Goal: Navigation & Orientation: Locate item on page

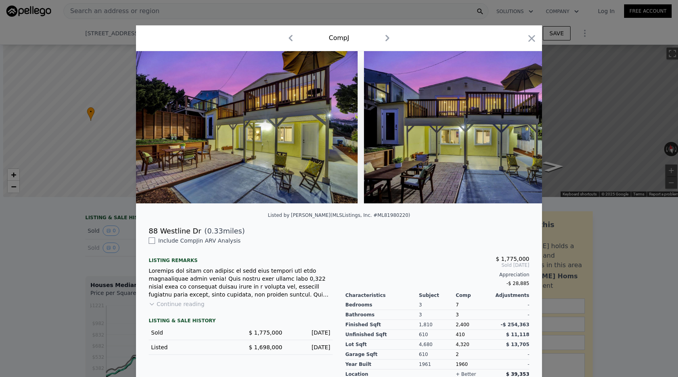
scroll to position [0, 1437]
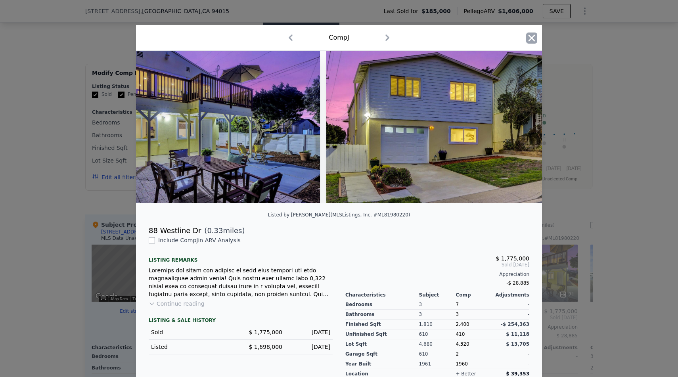
click at [533, 38] on icon "button" at bounding box center [531, 38] width 11 height 11
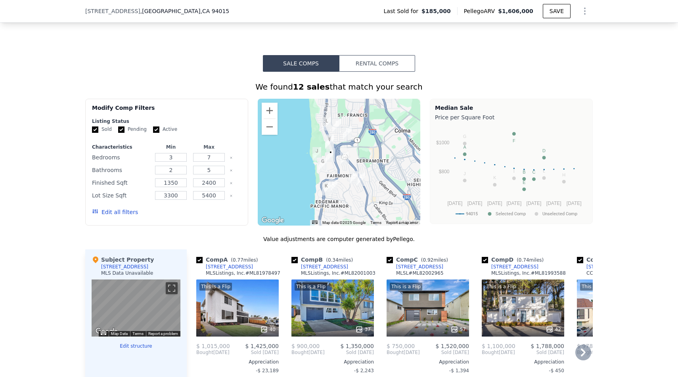
scroll to position [453, 0]
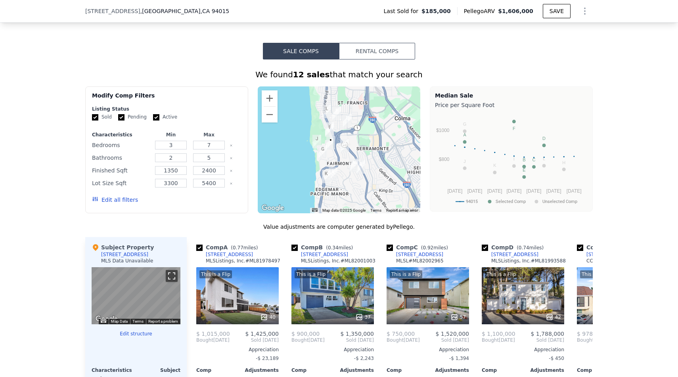
click at [170, 277] on button "Toggle fullscreen view" at bounding box center [172, 276] width 12 height 12
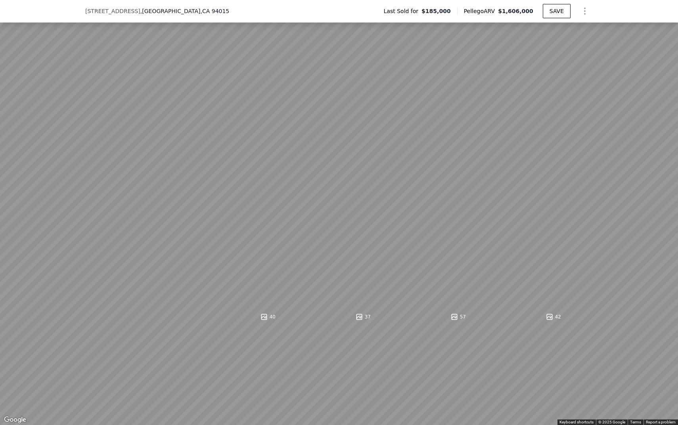
click at [666, 8] on button "Toggle fullscreen view" at bounding box center [669, 9] width 12 height 12
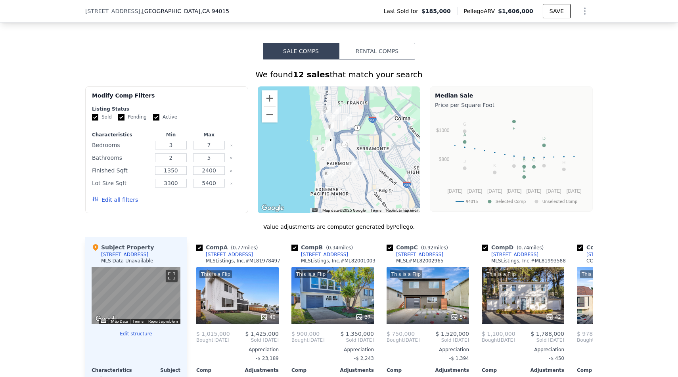
drag, startPoint x: 358, startPoint y: 117, endPoint x: 405, endPoint y: 115, distance: 47.2
click at [357, 116] on div at bounding box center [339, 149] width 163 height 127
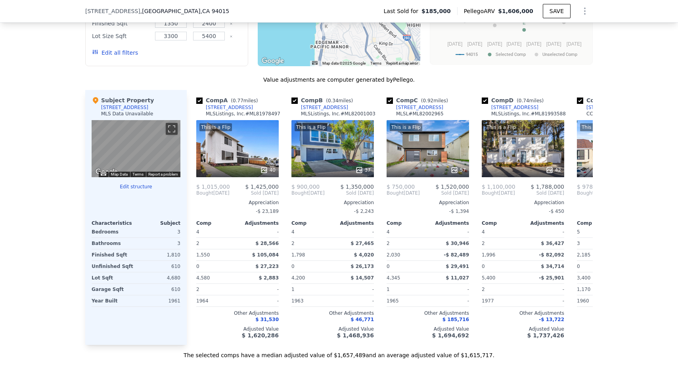
scroll to position [601, 0]
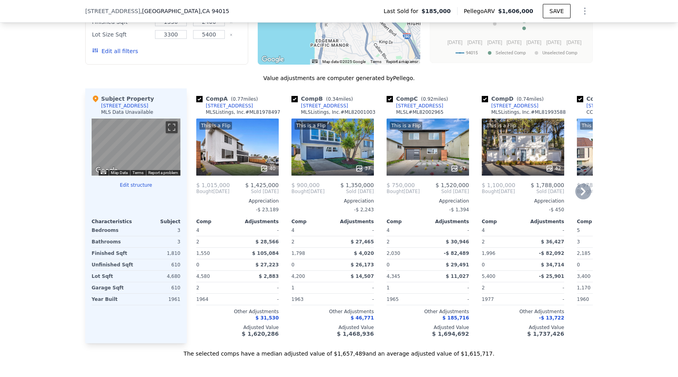
click at [266, 139] on div "This is a Flip 40" at bounding box center [237, 147] width 82 height 57
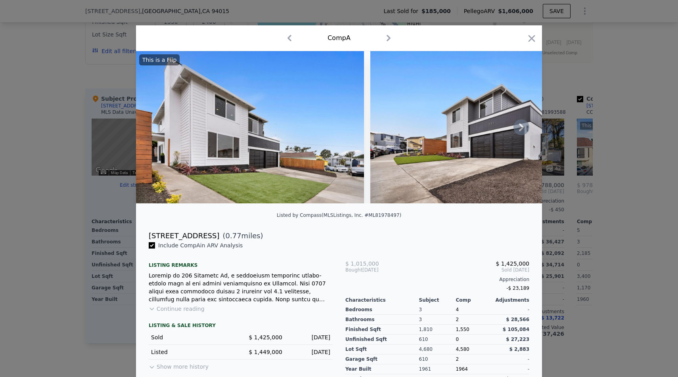
click at [512, 131] on img at bounding box center [484, 127] width 228 height 152
click at [517, 131] on icon at bounding box center [521, 127] width 16 height 16
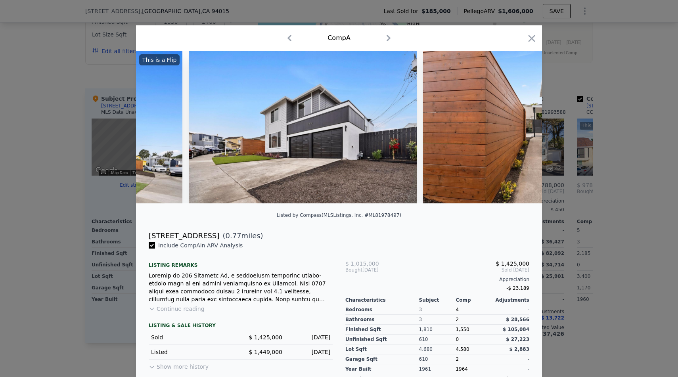
click at [517, 131] on img at bounding box center [537, 127] width 228 height 152
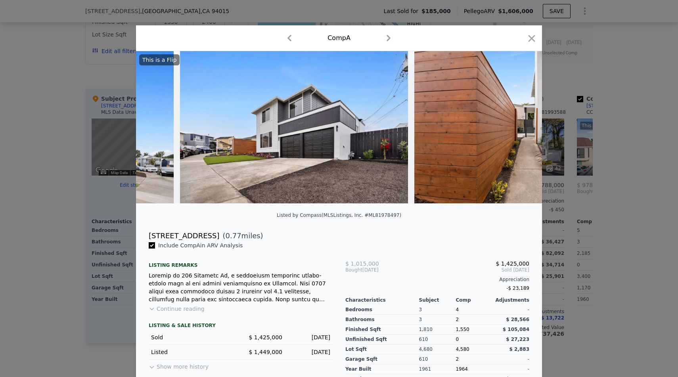
click at [517, 131] on img at bounding box center [528, 127] width 228 height 152
click at [517, 131] on div "This is a Flip" at bounding box center [339, 127] width 406 height 152
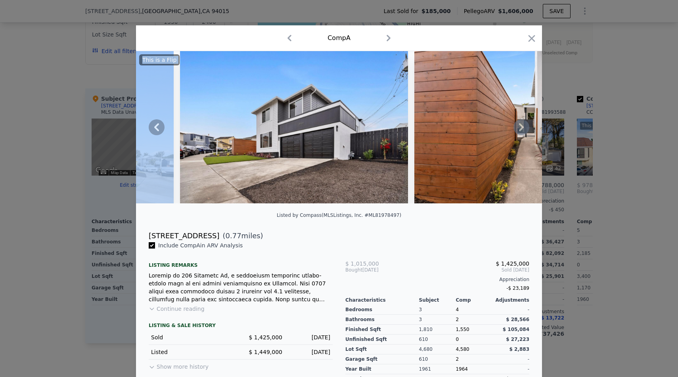
click at [517, 131] on icon at bounding box center [521, 127] width 16 height 16
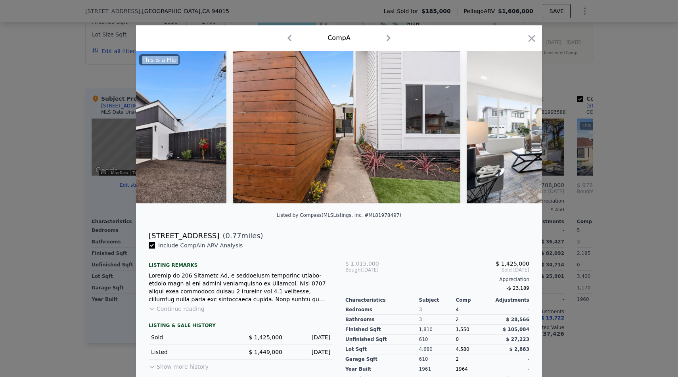
click at [518, 131] on img at bounding box center [581, 127] width 228 height 152
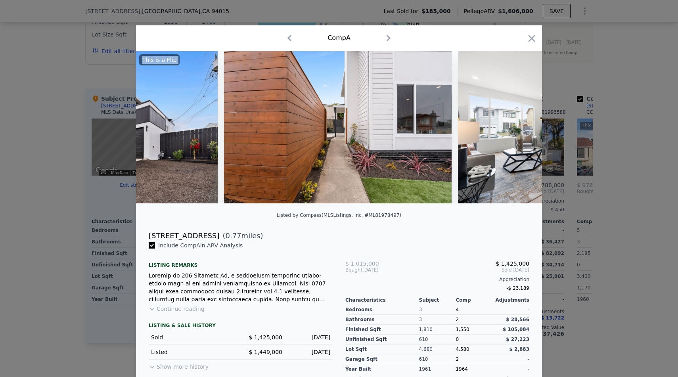
click at [518, 131] on img at bounding box center [572, 127] width 228 height 152
click at [518, 131] on icon at bounding box center [521, 127] width 16 height 16
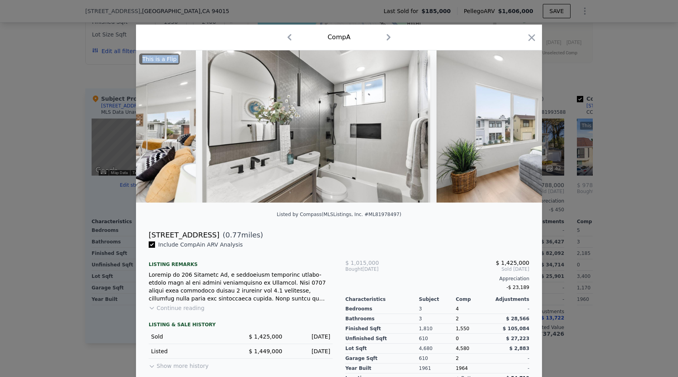
scroll to position [0, 5535]
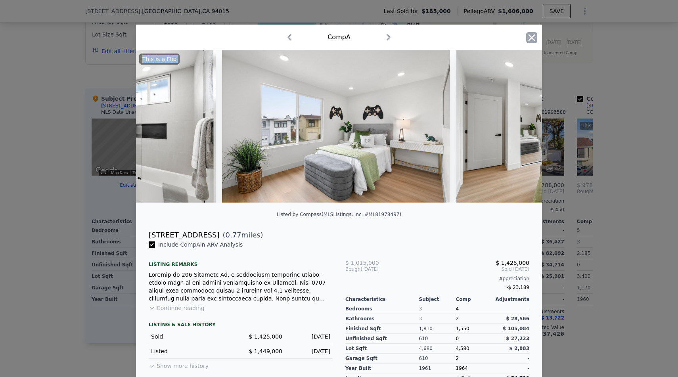
click at [532, 38] on icon "button" at bounding box center [531, 37] width 7 height 7
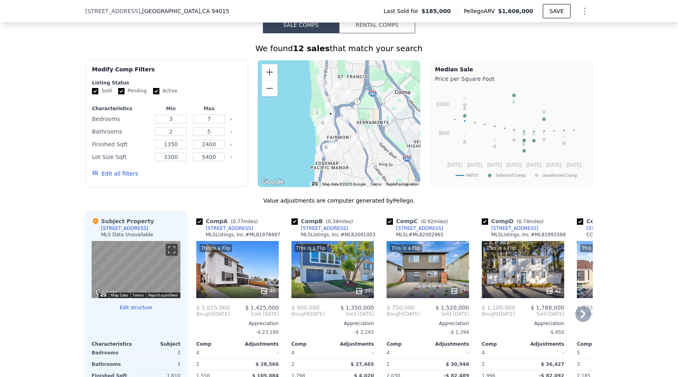
scroll to position [474, 0]
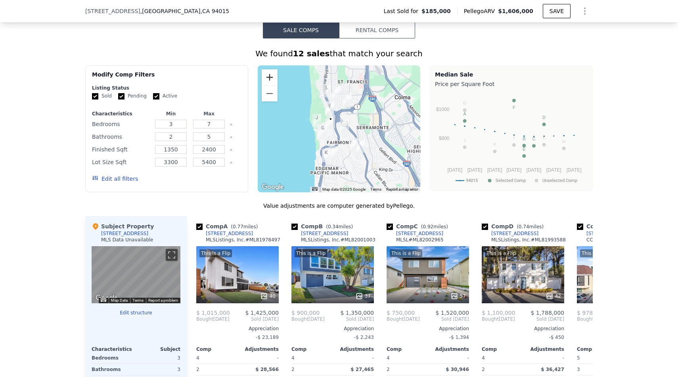
click at [270, 75] on button "Zoom in" at bounding box center [270, 77] width 16 height 16
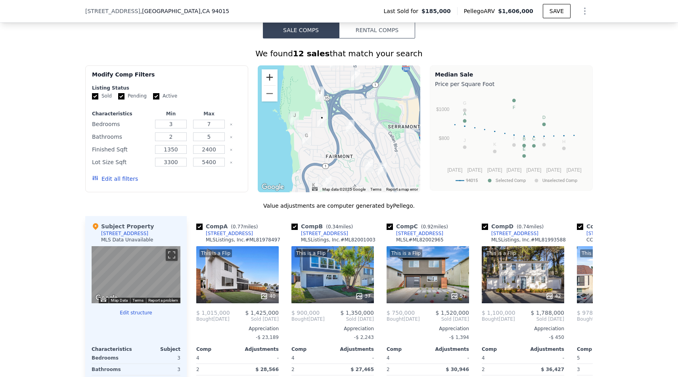
click at [270, 75] on button "Zoom in" at bounding box center [270, 77] width 16 height 16
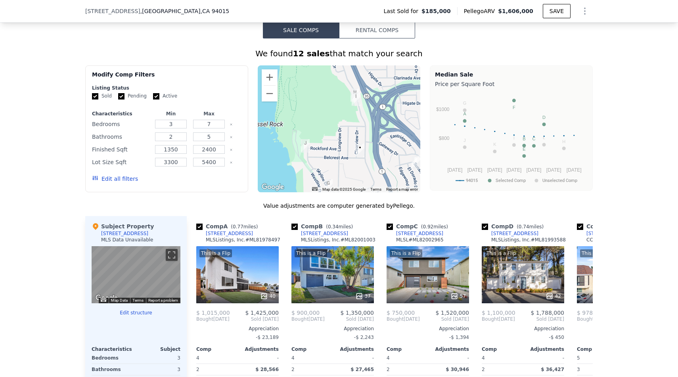
drag, startPoint x: 295, startPoint y: 116, endPoint x: 351, endPoint y: 148, distance: 64.3
click at [351, 148] on div at bounding box center [339, 128] width 163 height 127
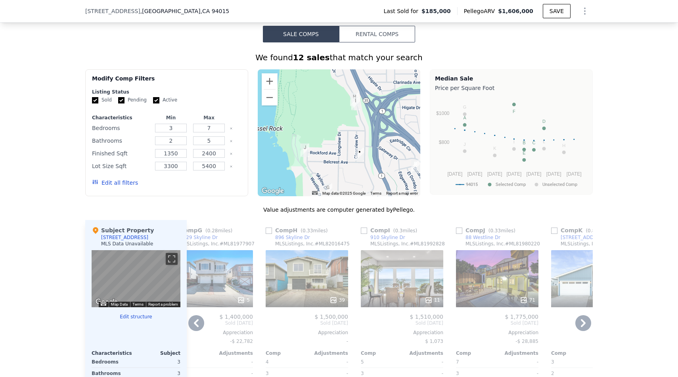
scroll to position [469, 0]
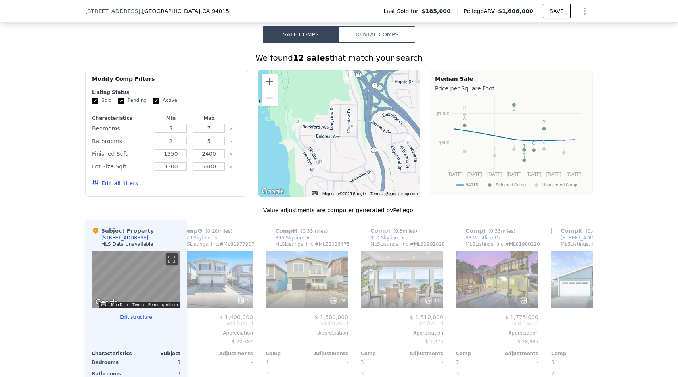
drag, startPoint x: 350, startPoint y: 144, endPoint x: 341, endPoint y: 117, distance: 28.2
click at [341, 117] on div at bounding box center [339, 133] width 163 height 127
